Goal: Navigation & Orientation: Find specific page/section

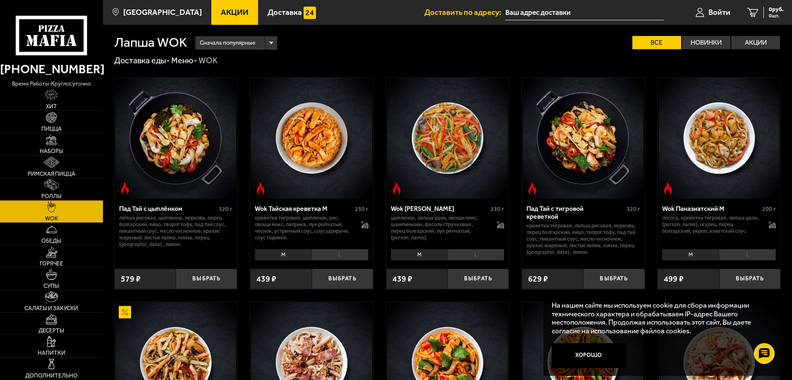
scroll to position [455, 0]
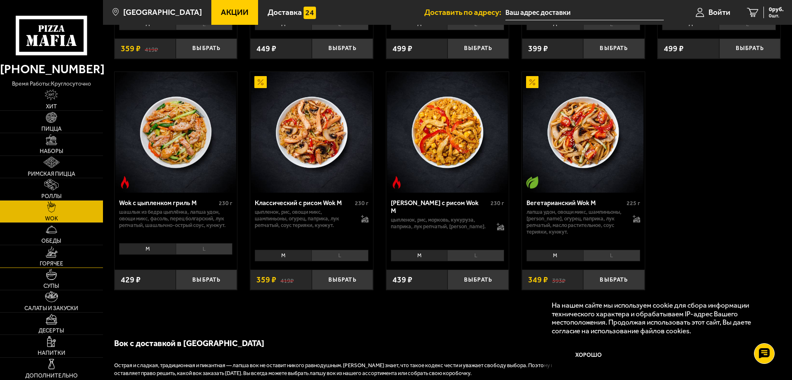
click at [76, 254] on link "Горячее" at bounding box center [51, 256] width 103 height 22
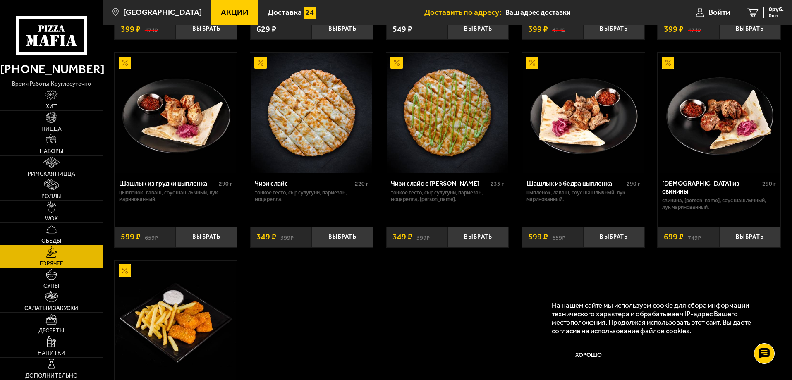
scroll to position [538, 0]
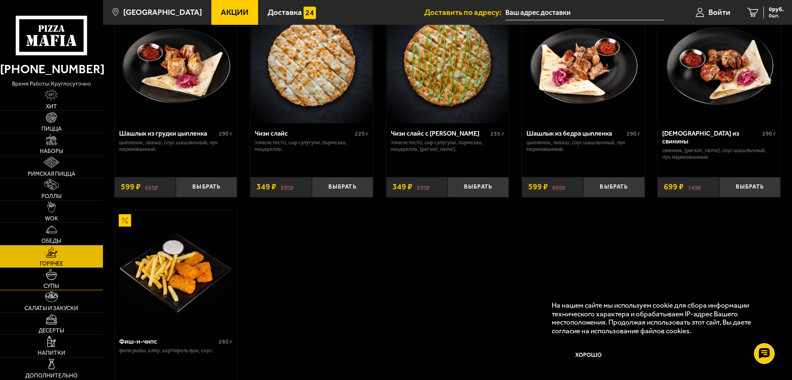
click at [49, 283] on span "Супы" at bounding box center [51, 286] width 16 height 6
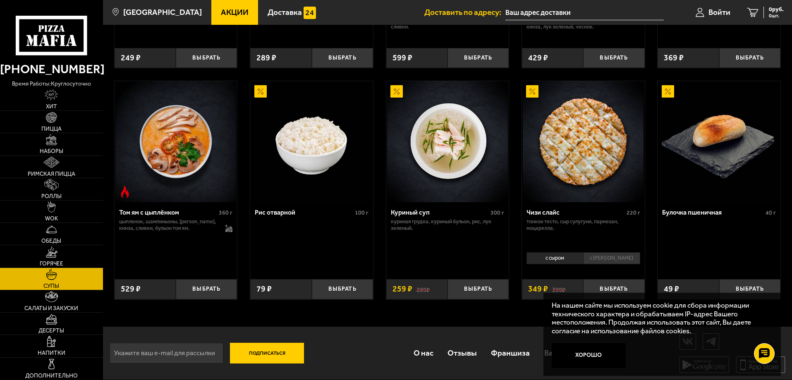
scroll to position [259, 0]
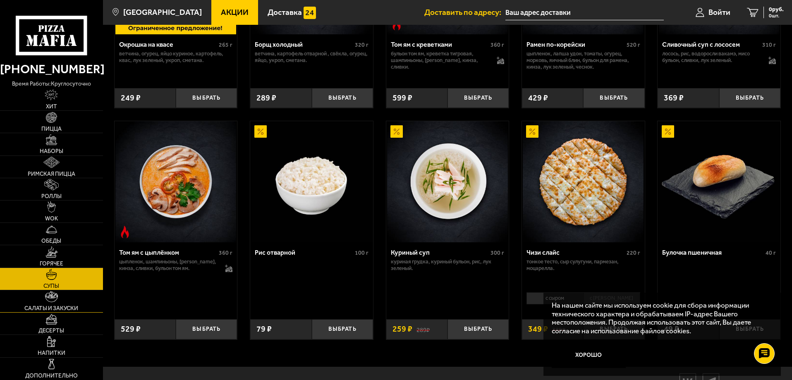
click at [69, 308] on span "Салаты и закуски" at bounding box center [51, 309] width 54 height 6
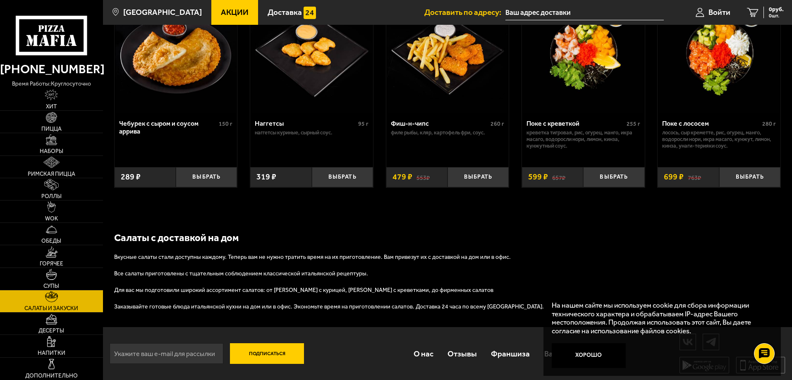
scroll to position [550, 0]
click at [44, 322] on link "Десерты" at bounding box center [51, 324] width 103 height 22
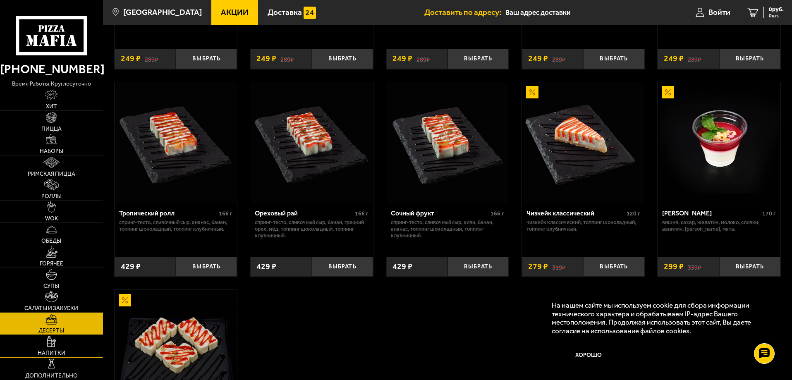
scroll to position [207, 0]
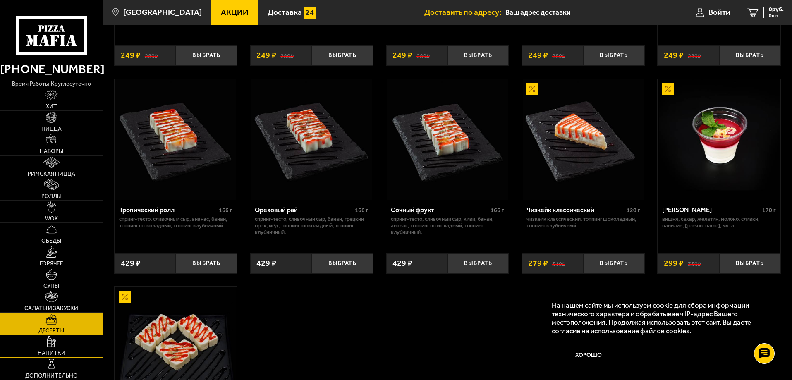
click at [65, 350] on link "Напитки" at bounding box center [51, 346] width 103 height 22
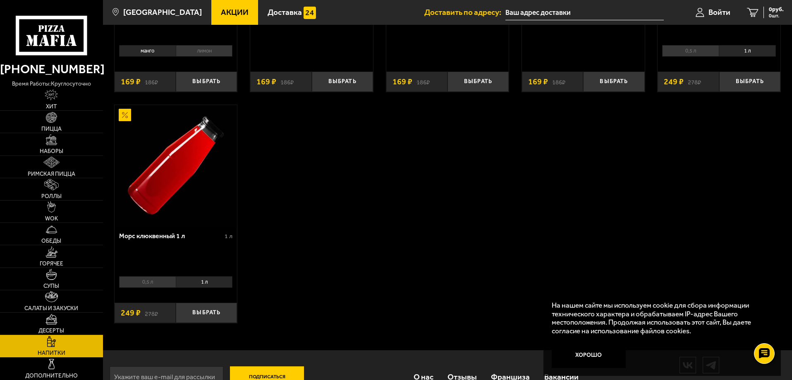
scroll to position [207, 0]
